Goal: Information Seeking & Learning: Learn about a topic

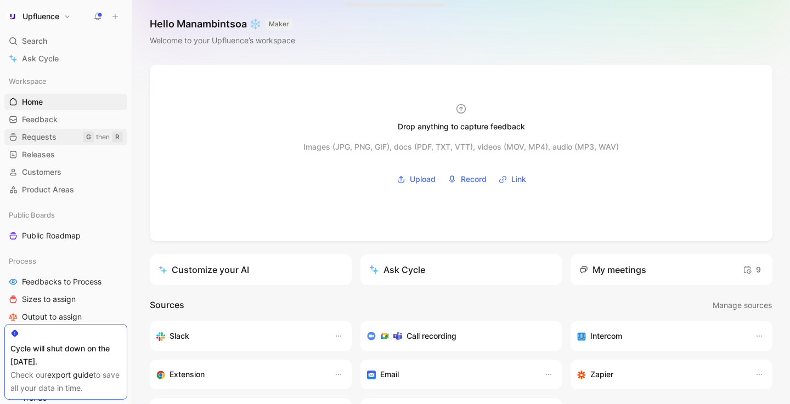
click at [53, 134] on span "Requests" at bounding box center [39, 137] width 35 height 11
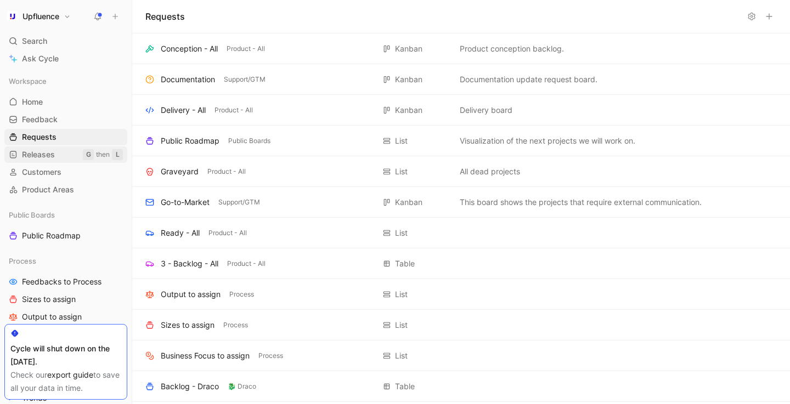
click at [45, 152] on span "Releases" at bounding box center [38, 154] width 33 height 11
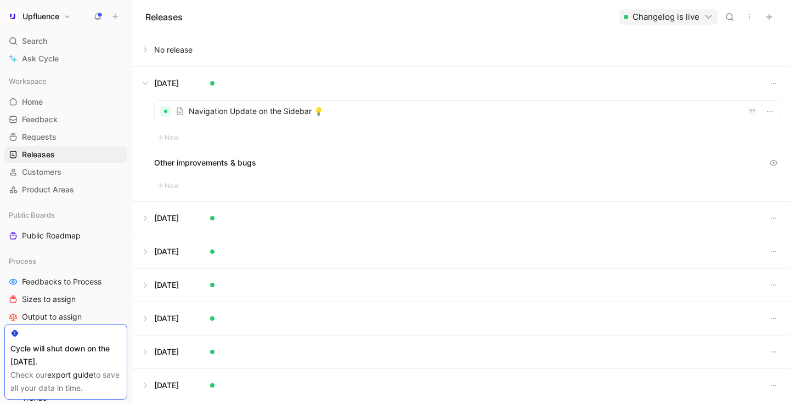
click at [148, 77] on button at bounding box center [461, 83] width 656 height 33
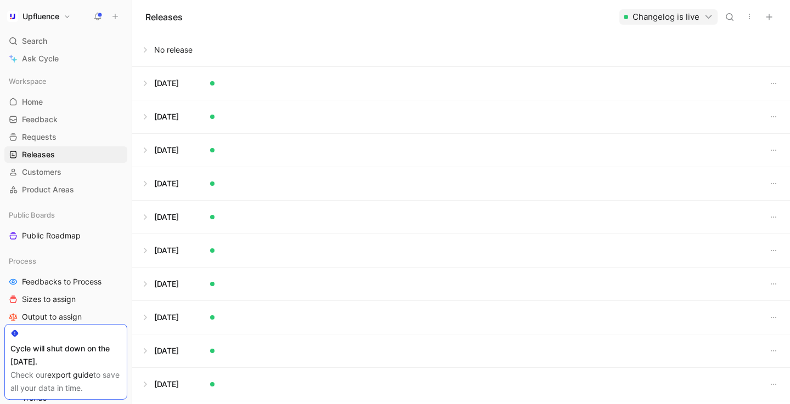
click at [232, 83] on button at bounding box center [461, 83] width 656 height 33
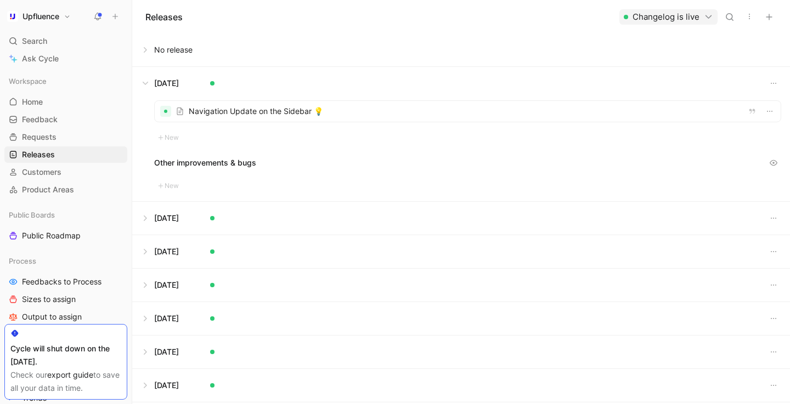
click at [247, 115] on div at bounding box center [468, 111] width 626 height 21
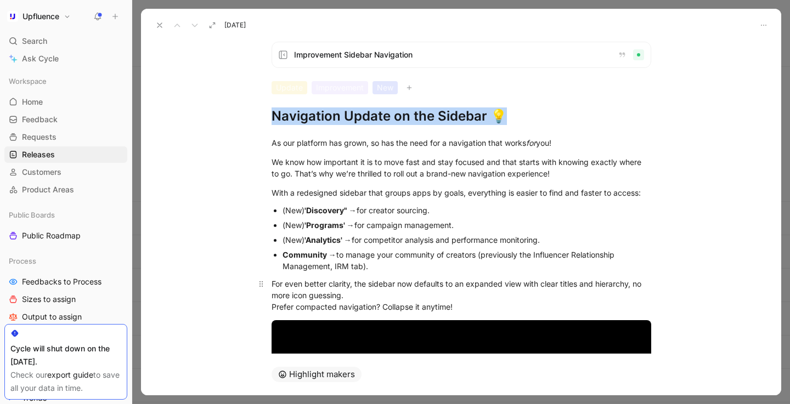
drag, startPoint x: 274, startPoint y: 111, endPoint x: 452, endPoint y: 304, distance: 262.3
click at [452, 304] on div "Improvement Sidebar Navigation Update Improvement New Navigation Update on the …" at bounding box center [461, 193] width 640 height 321
copy h1 "Navigation Update on the Sidebar 💡"
